Goal: Task Accomplishment & Management: Manage account settings

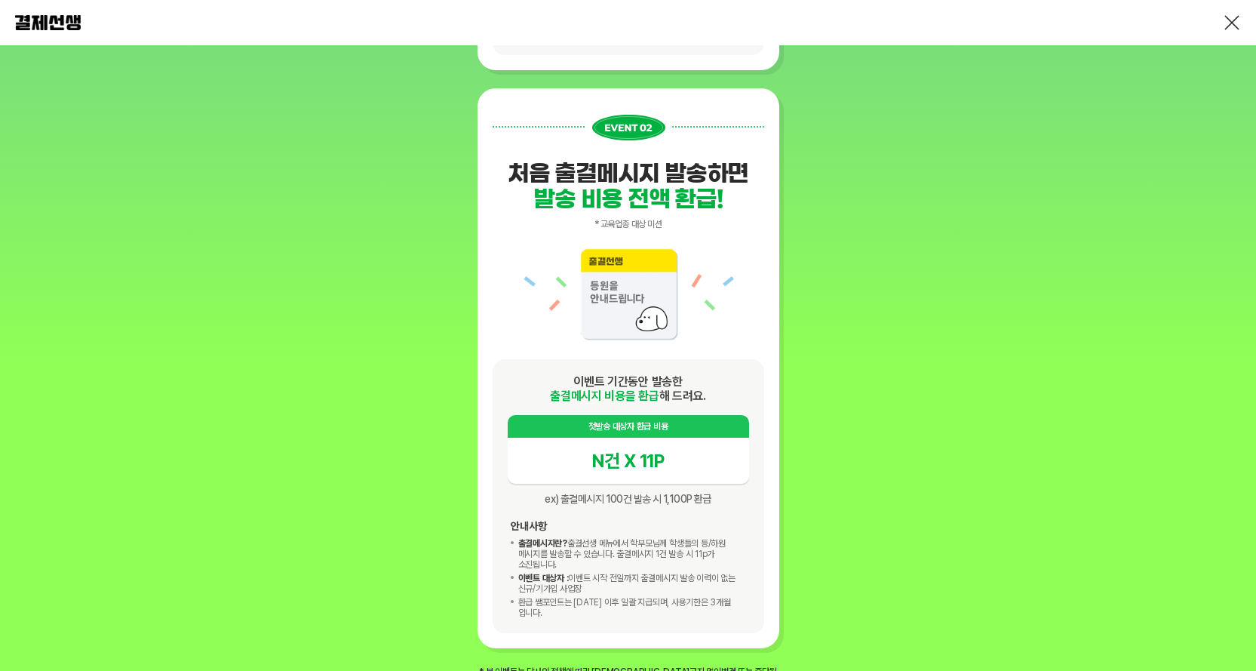
scroll to position [1509, 0]
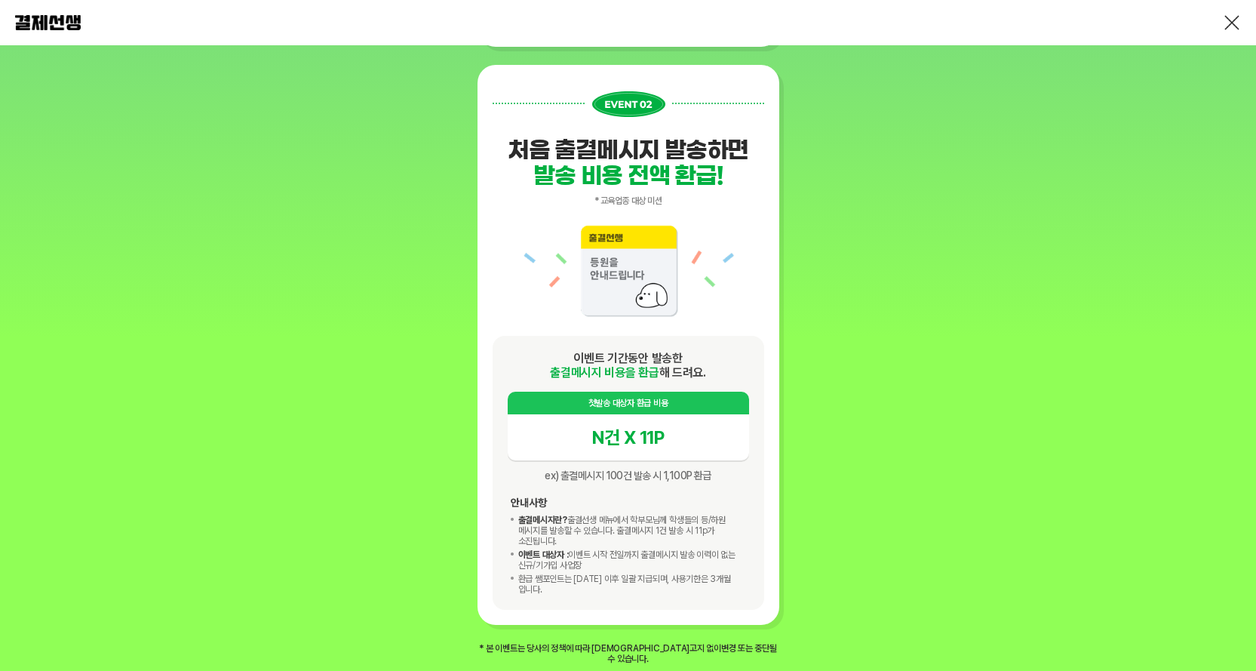
click at [1222, 20] on div at bounding box center [628, 22] width 1256 height 45
click at [1230, 19] on link at bounding box center [1232, 23] width 18 height 18
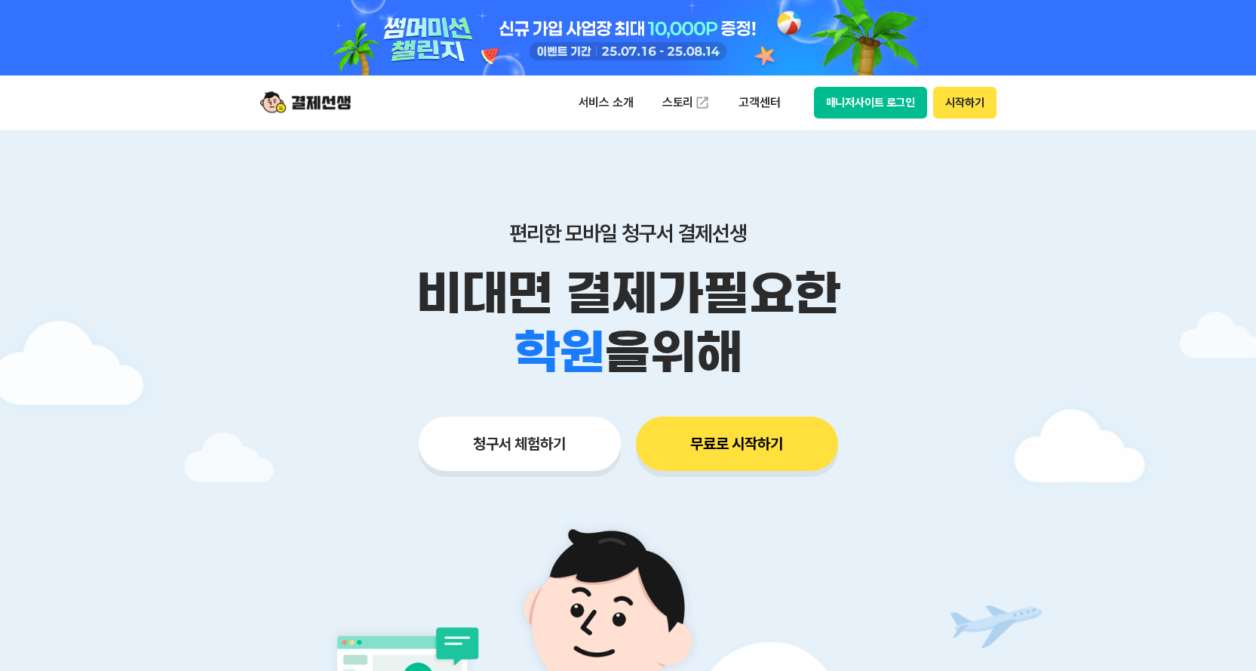
click at [851, 100] on button "매니저사이트 로그인" at bounding box center [871, 103] width 114 height 32
click at [852, 88] on button "매니저사이트 로그인" at bounding box center [871, 103] width 114 height 32
